Goal: Transaction & Acquisition: Purchase product/service

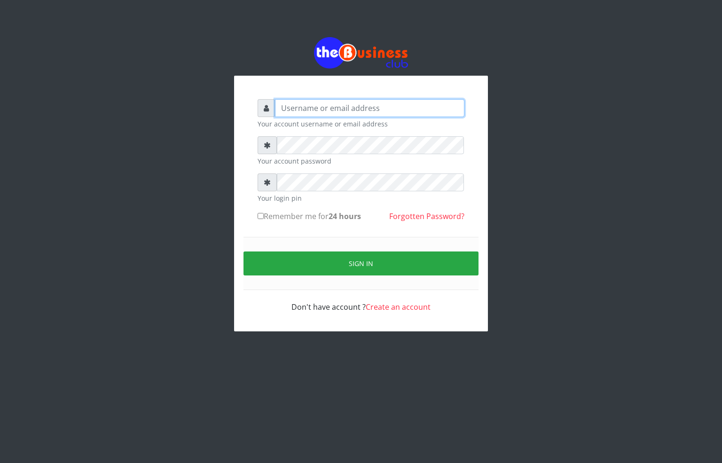
type input "alfredglad1111@gmail.com"
click at [262, 216] on input "Remember me for 24 hours" at bounding box center [260, 216] width 6 height 6
checkbox input "true"
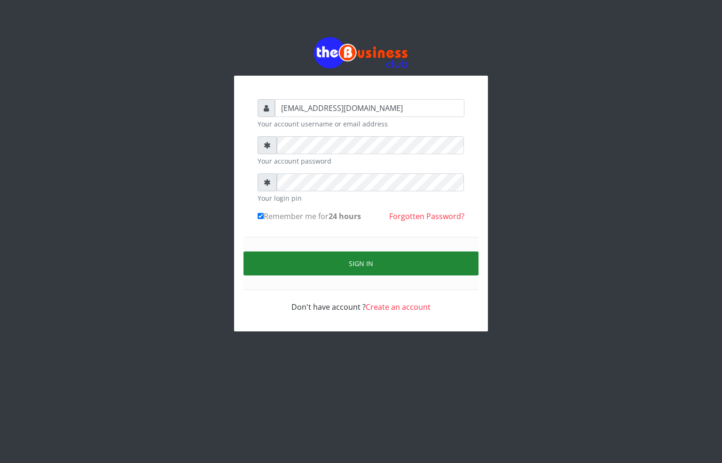
click at [310, 267] on button "Sign in" at bounding box center [360, 263] width 235 height 24
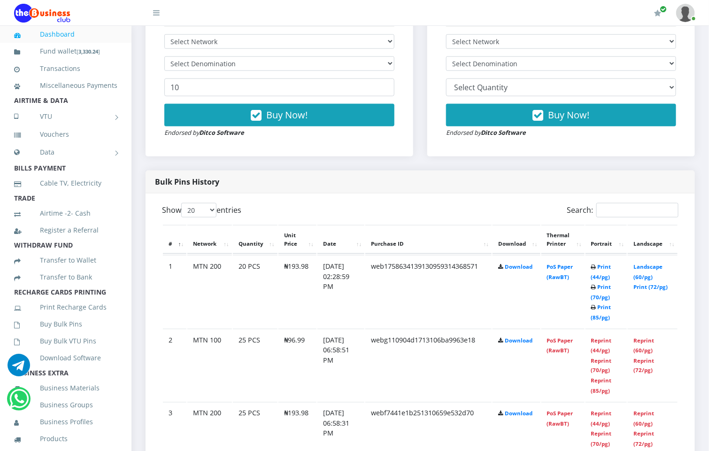
scroll to position [423, 0]
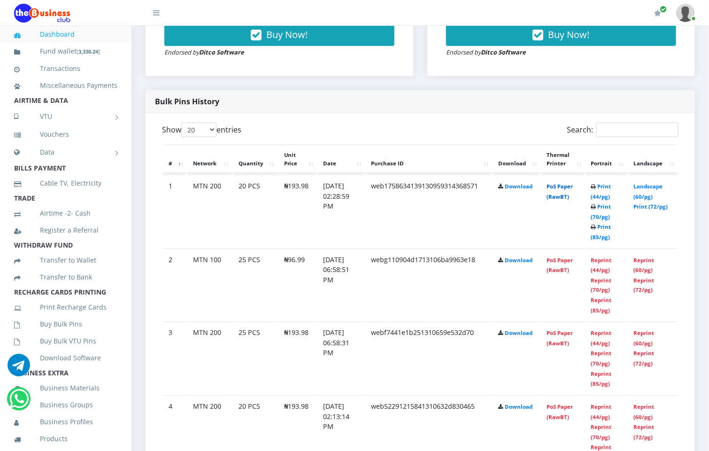
click at [573, 183] on link "PoS Paper (RawBT)" at bounding box center [560, 191] width 26 height 17
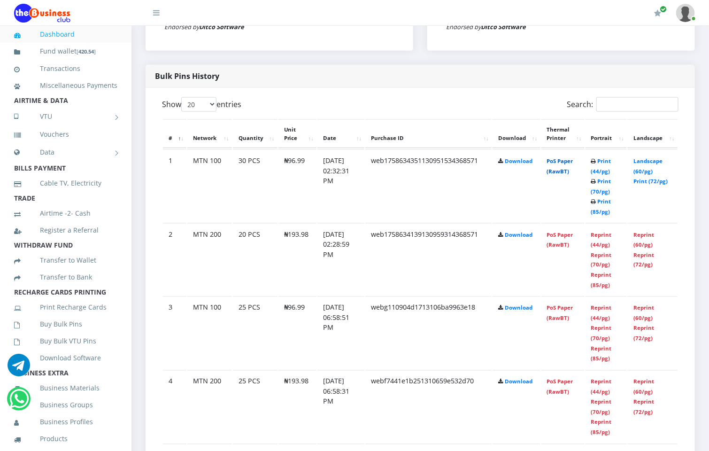
scroll to position [423, 0]
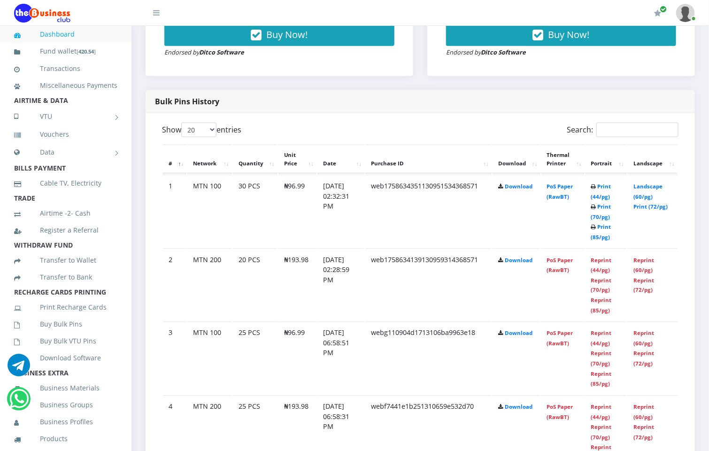
drag, startPoint x: 567, startPoint y: 161, endPoint x: 564, endPoint y: 174, distance: 13.1
click at [567, 162] on th "Thermal Printer" at bounding box center [563, 159] width 43 height 29
click at [561, 185] on link "PoS Paper (RawBT)" at bounding box center [560, 191] width 26 height 17
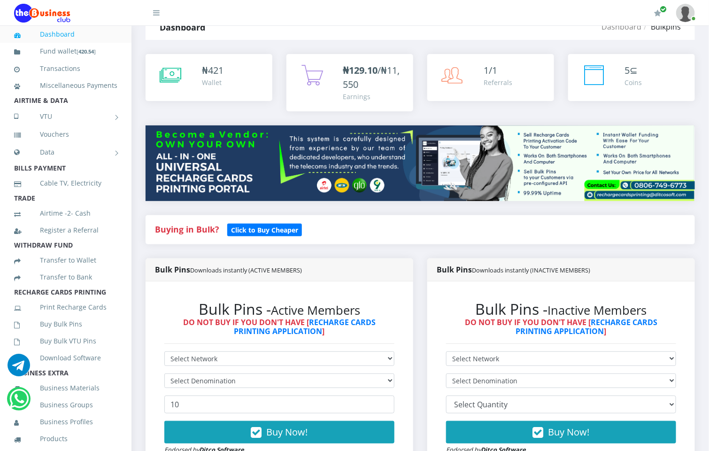
scroll to position [0, 0]
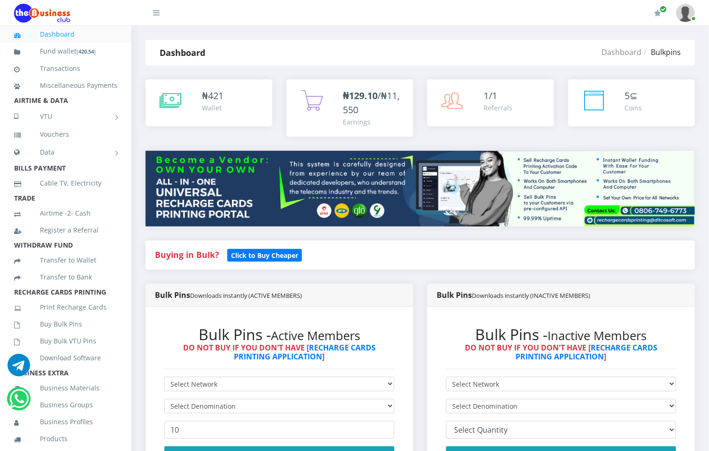
click at [47, 34] on link "Dashboard" at bounding box center [65, 34] width 103 height 22
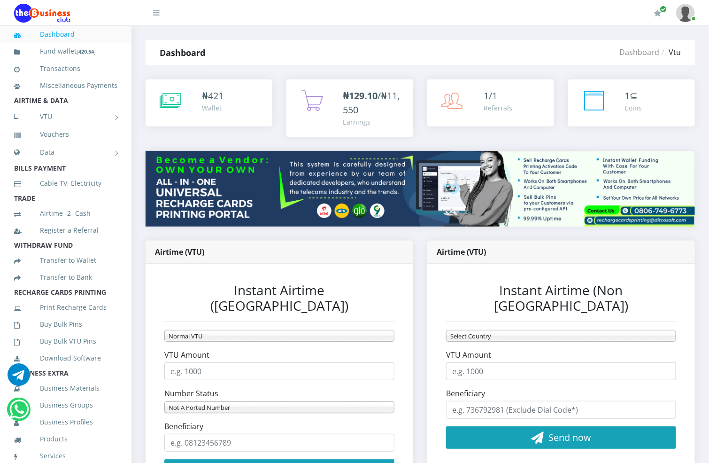
scroll to position [70, 0]
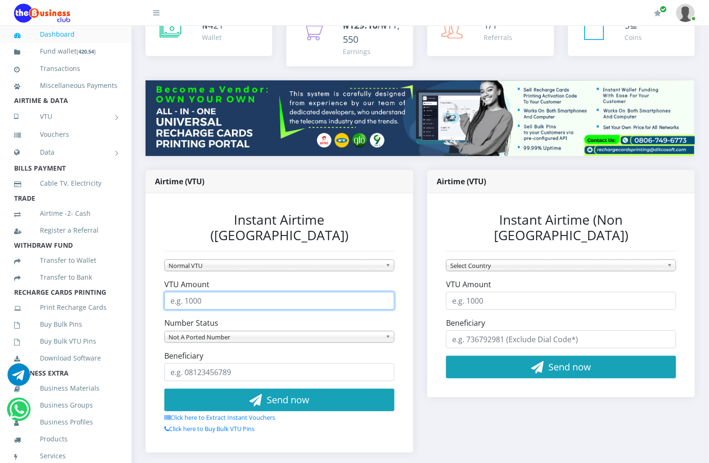
drag, startPoint x: 216, startPoint y: 276, endPoint x: 152, endPoint y: 275, distance: 63.4
click at [152, 275] on div "Instant Airtime ([GEOGRAPHIC_DATA]) Normal VTU MTN Awuf4U VTU MTN Garabasa VTU …" at bounding box center [280, 323] width 268 height 260
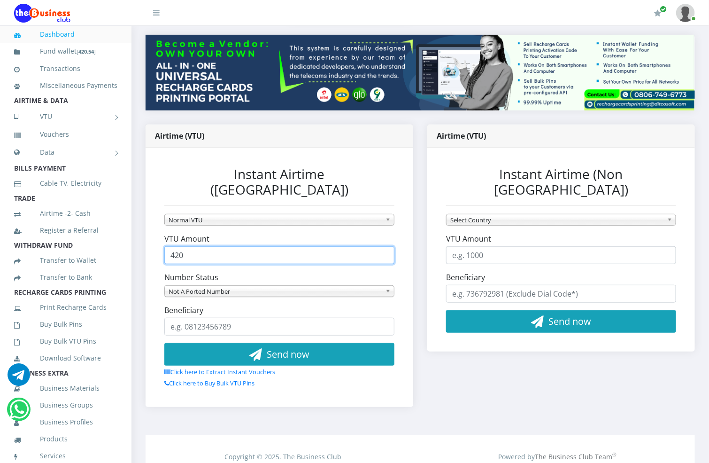
scroll to position [141, 0]
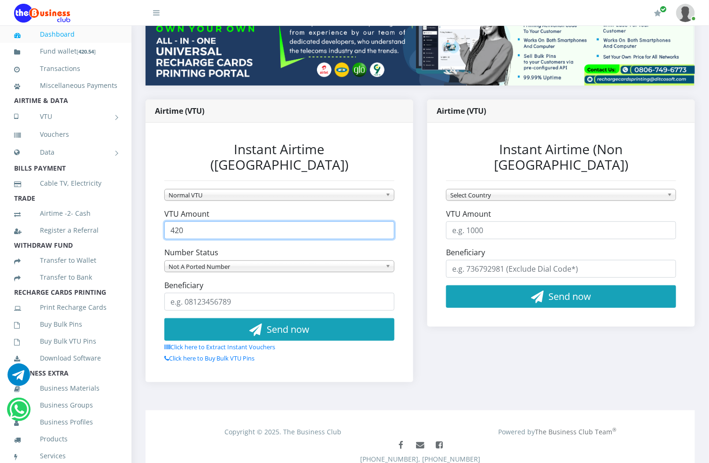
type input "420"
click at [225, 261] on span "Not A Ported Number" at bounding box center [275, 266] width 213 height 11
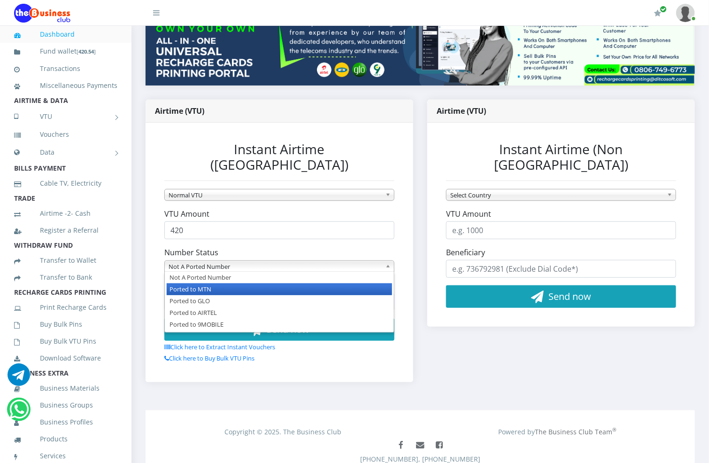
click at [219, 283] on li "Ported to MTN" at bounding box center [279, 289] width 225 height 12
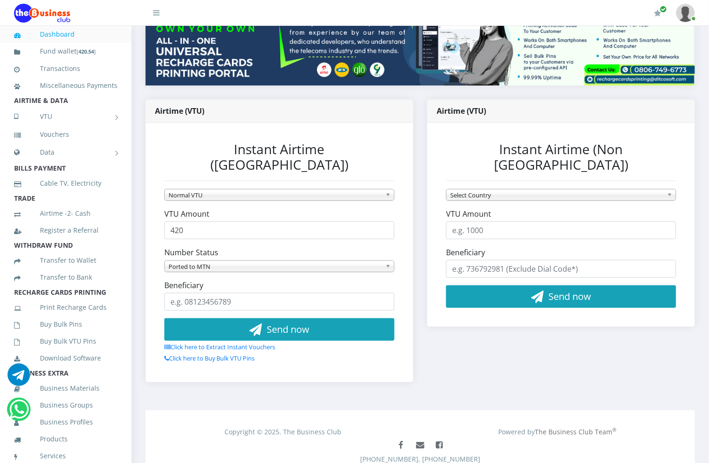
click at [275, 285] on form "Normal VTU MTN Awuf4U VTU MTN Garabasa VTU To VTU SIM Normal VTU VTU Amount 420…" at bounding box center [279, 275] width 230 height 175
click at [249, 293] on input "Beneficiary" at bounding box center [279, 302] width 230 height 18
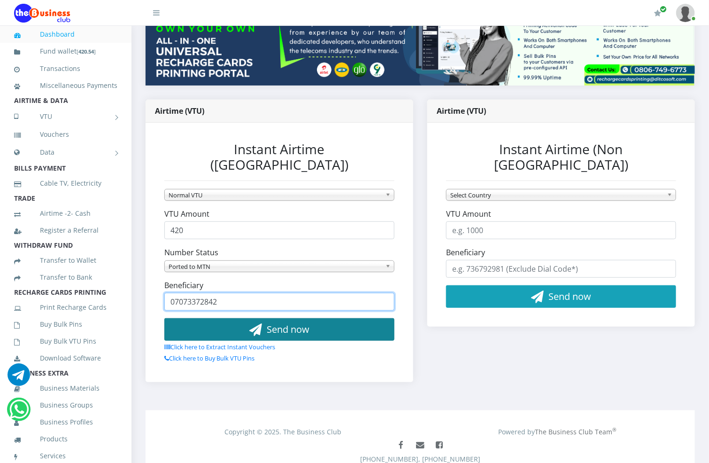
type input "07073372842"
click at [296, 323] on span "Send now" at bounding box center [288, 329] width 43 height 13
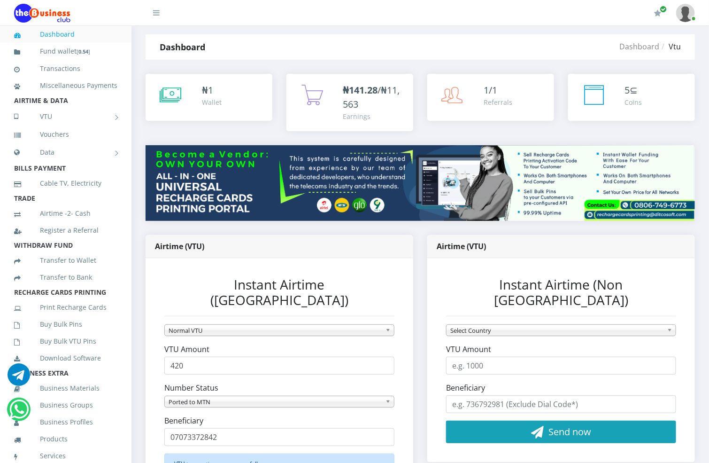
scroll to position [0, 0]
